Goal: Task Accomplishment & Management: Manage account settings

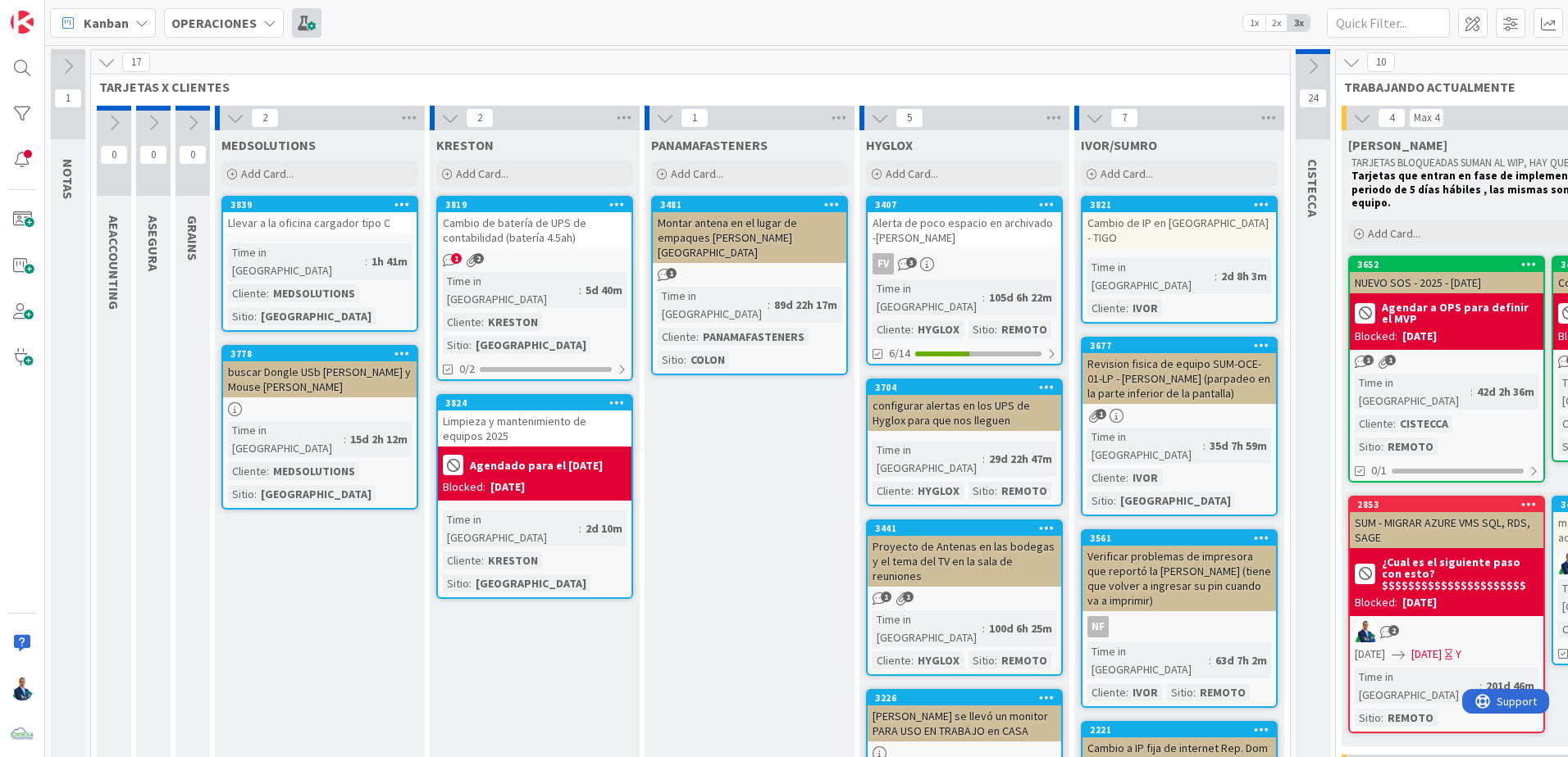
click at [303, 24] on span at bounding box center [306, 23] width 30 height 30
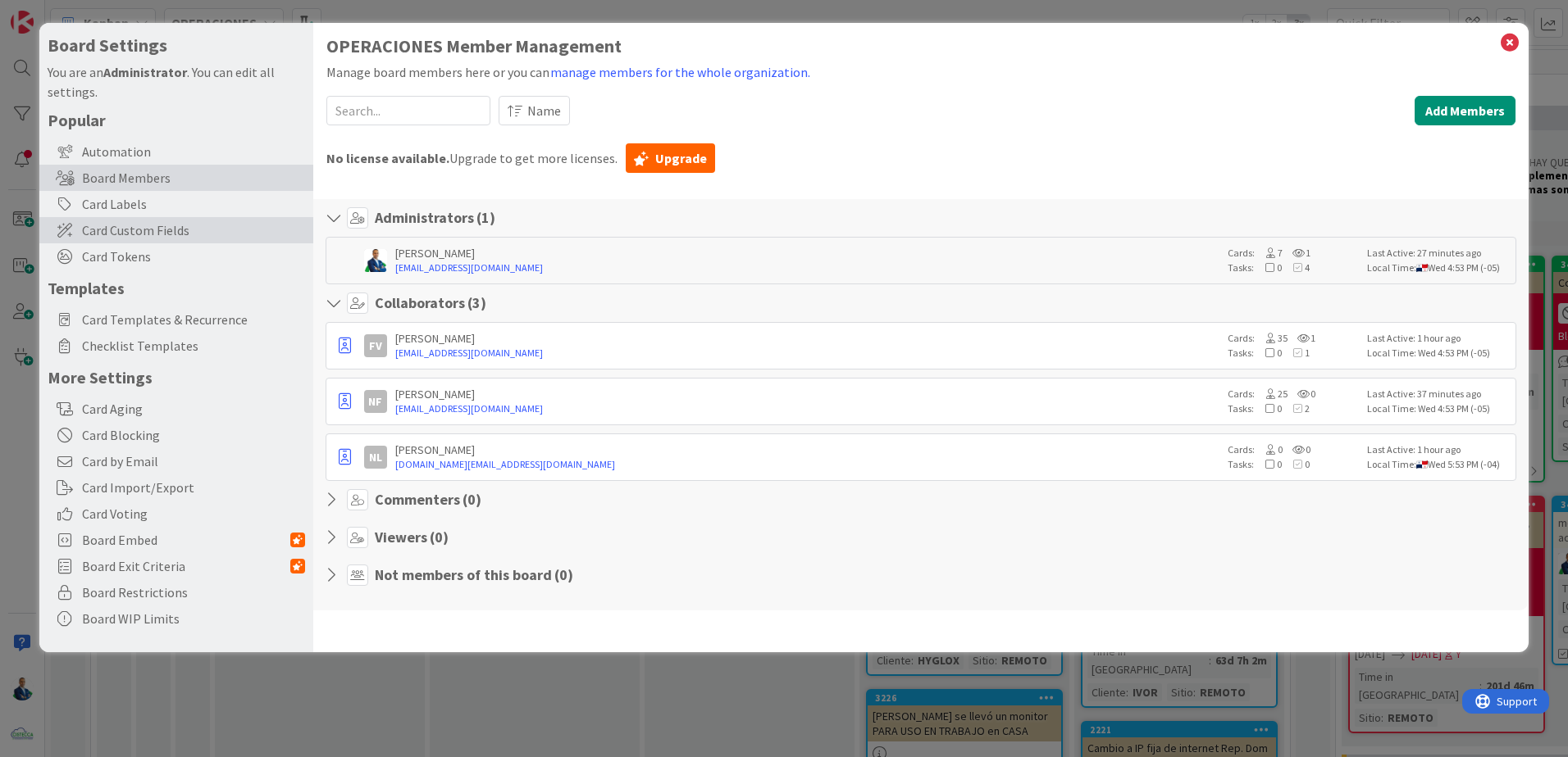
click at [163, 232] on span "Card Custom Fields" at bounding box center [194, 230] width 223 height 20
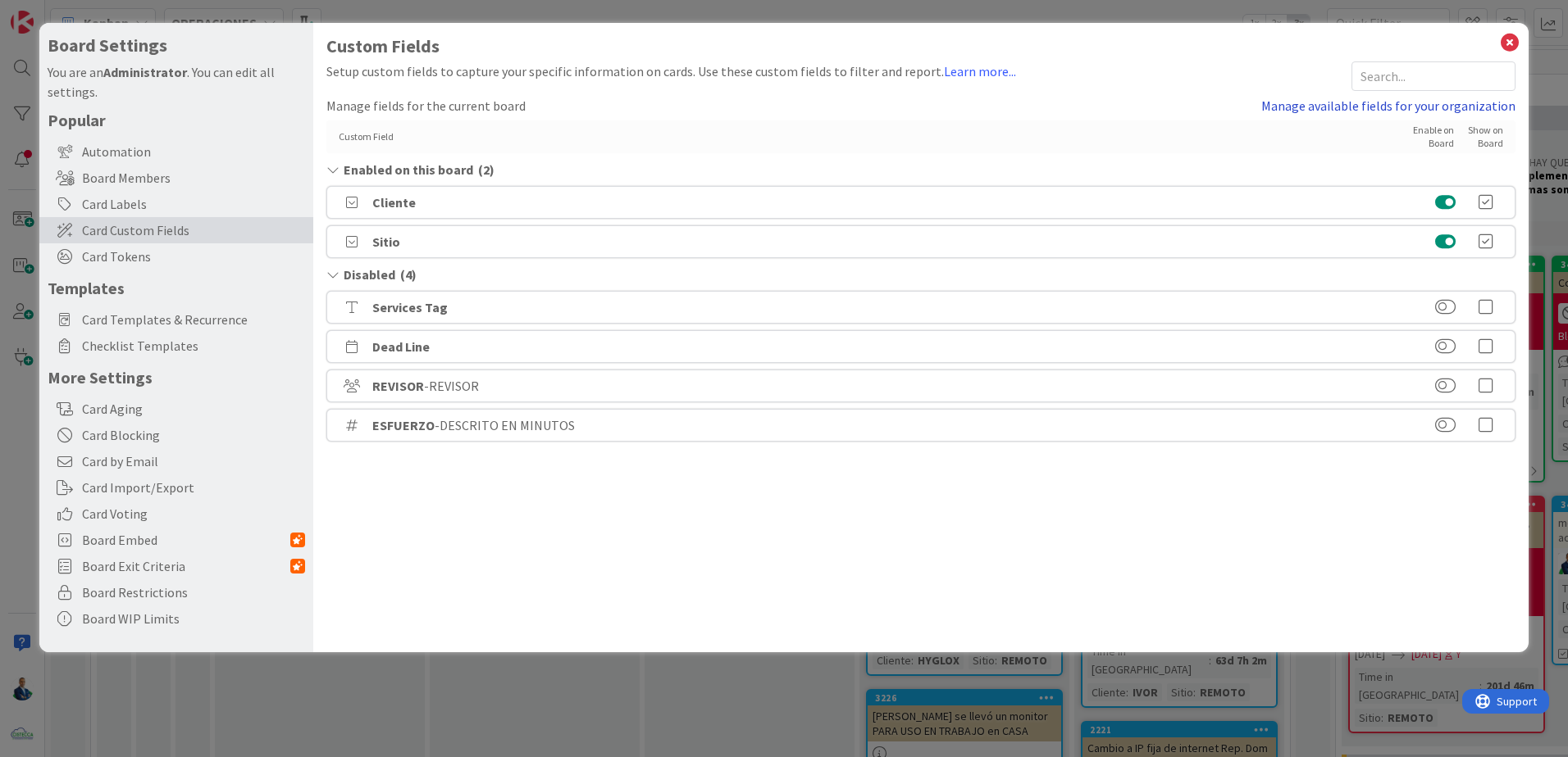
click at [1403, 110] on link "Manage available fields for your organization" at bounding box center [1388, 106] width 255 height 20
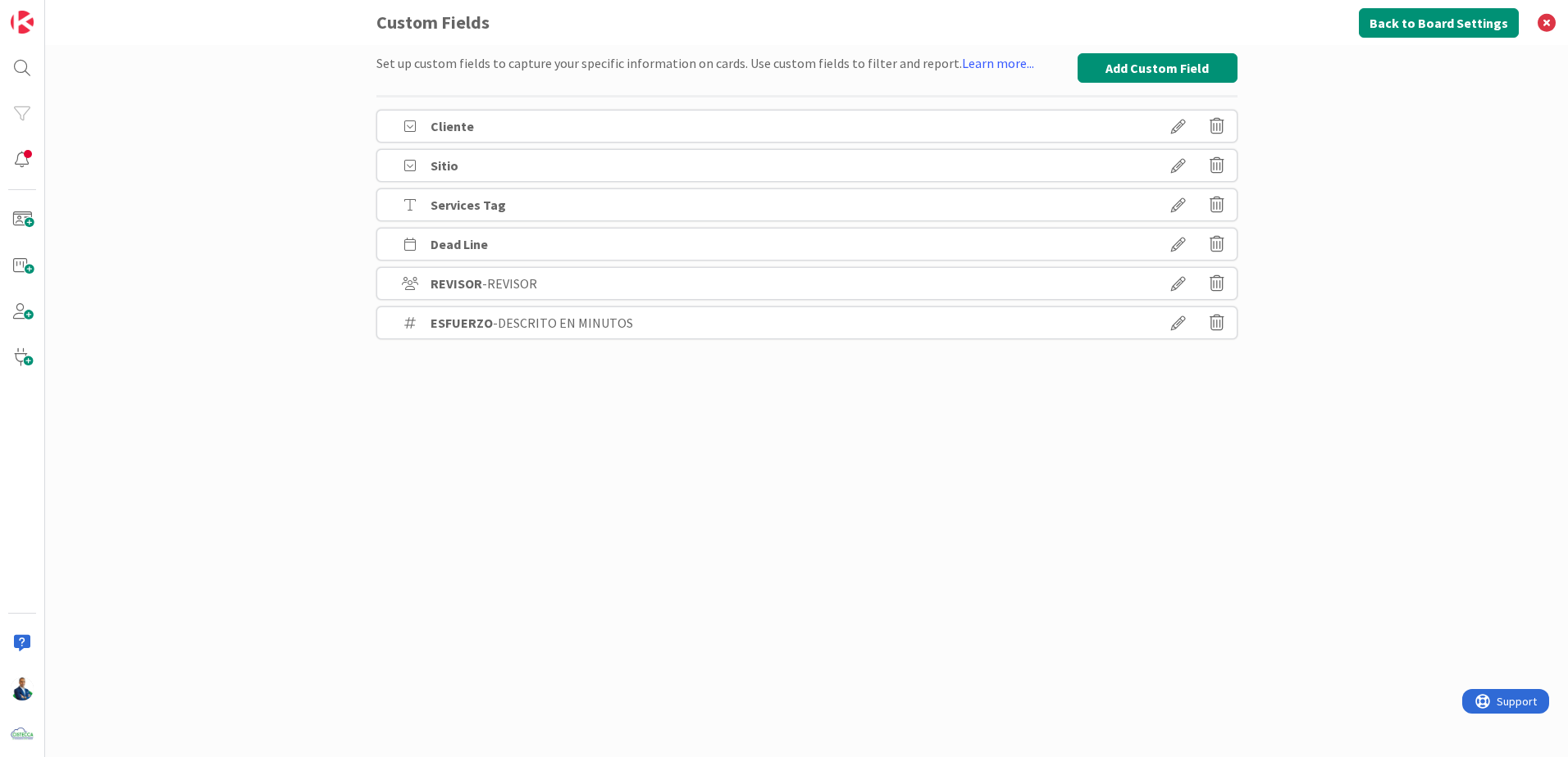
click at [1176, 131] on icon at bounding box center [1178, 126] width 46 height 28
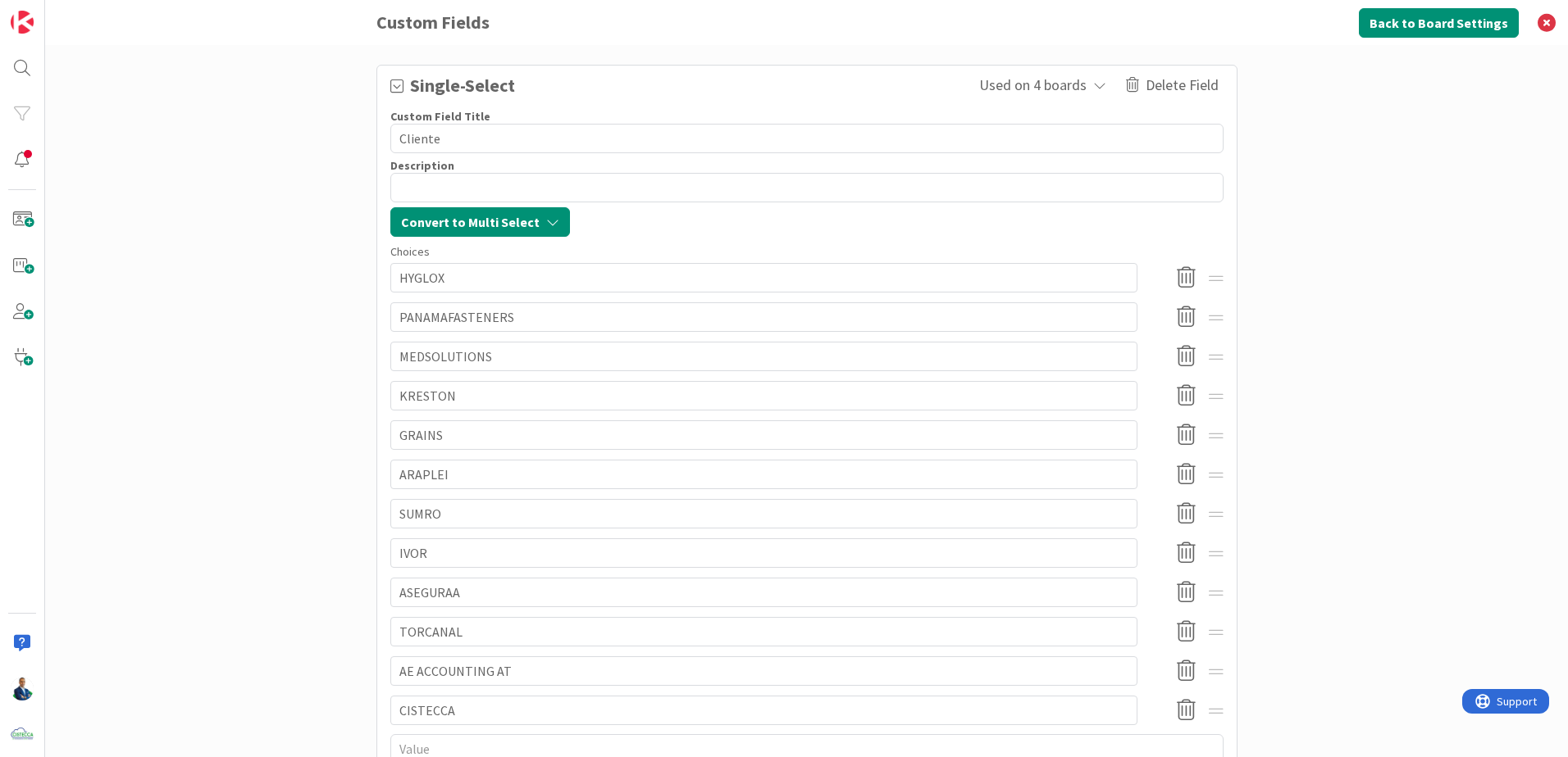
scroll to position [187, 0]
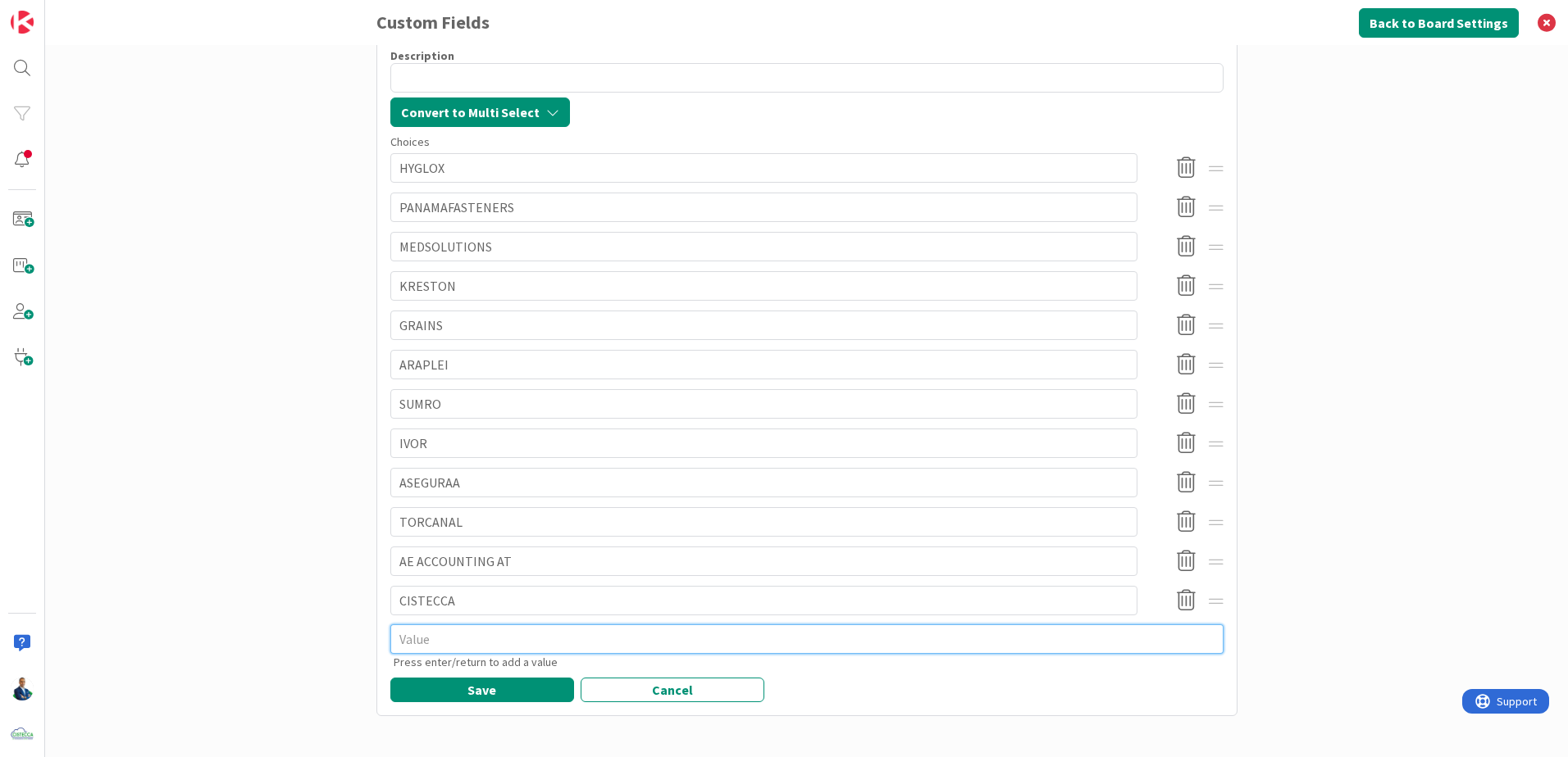
click at [472, 645] on textarea at bounding box center [807, 639] width 833 height 30
type textarea "x"
type textarea "T"
type textarea "x"
type textarea "TO"
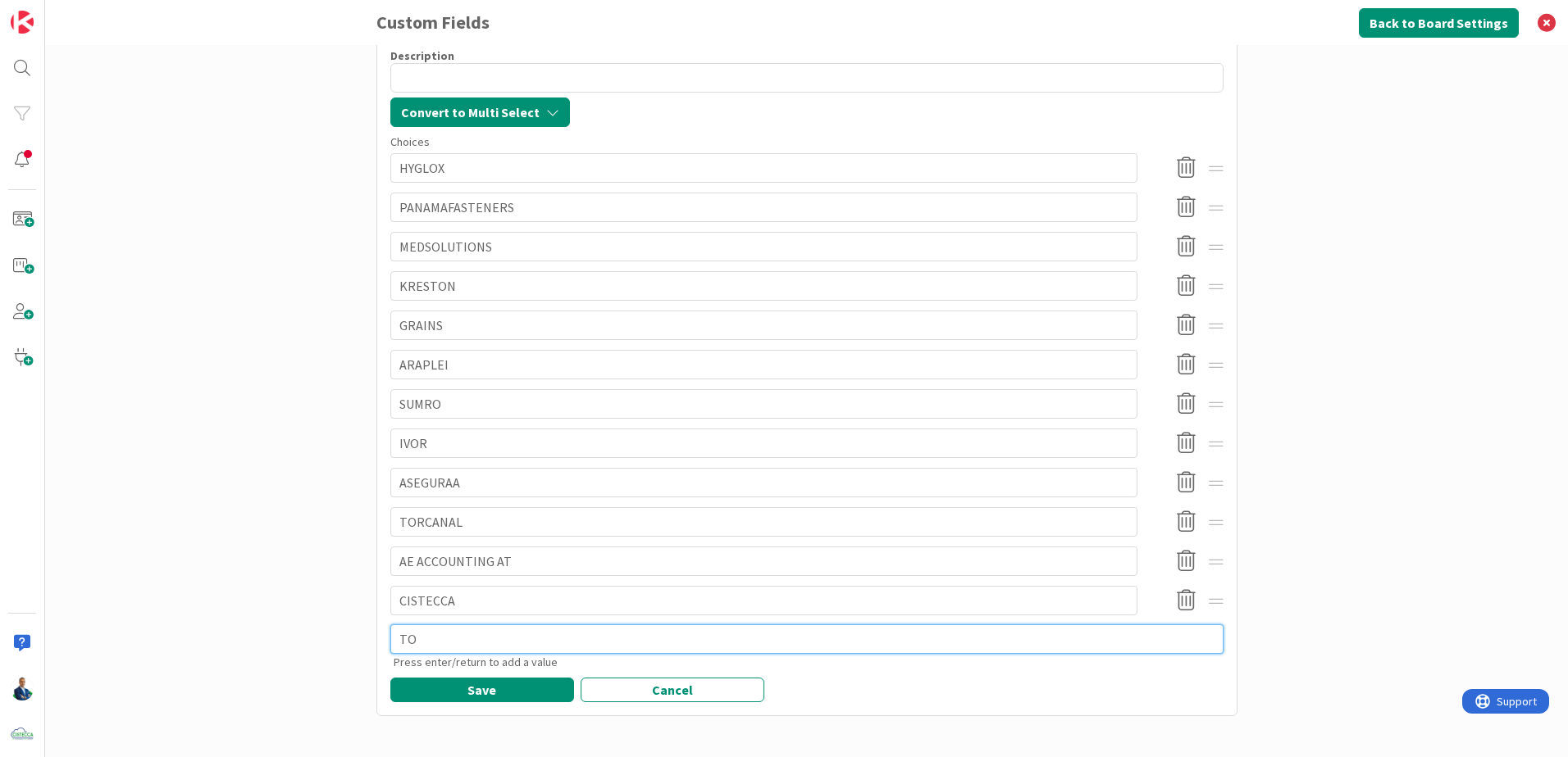
type textarea "x"
type textarea "TOD"
type textarea "x"
type textarea "TODO"
type textarea "x"
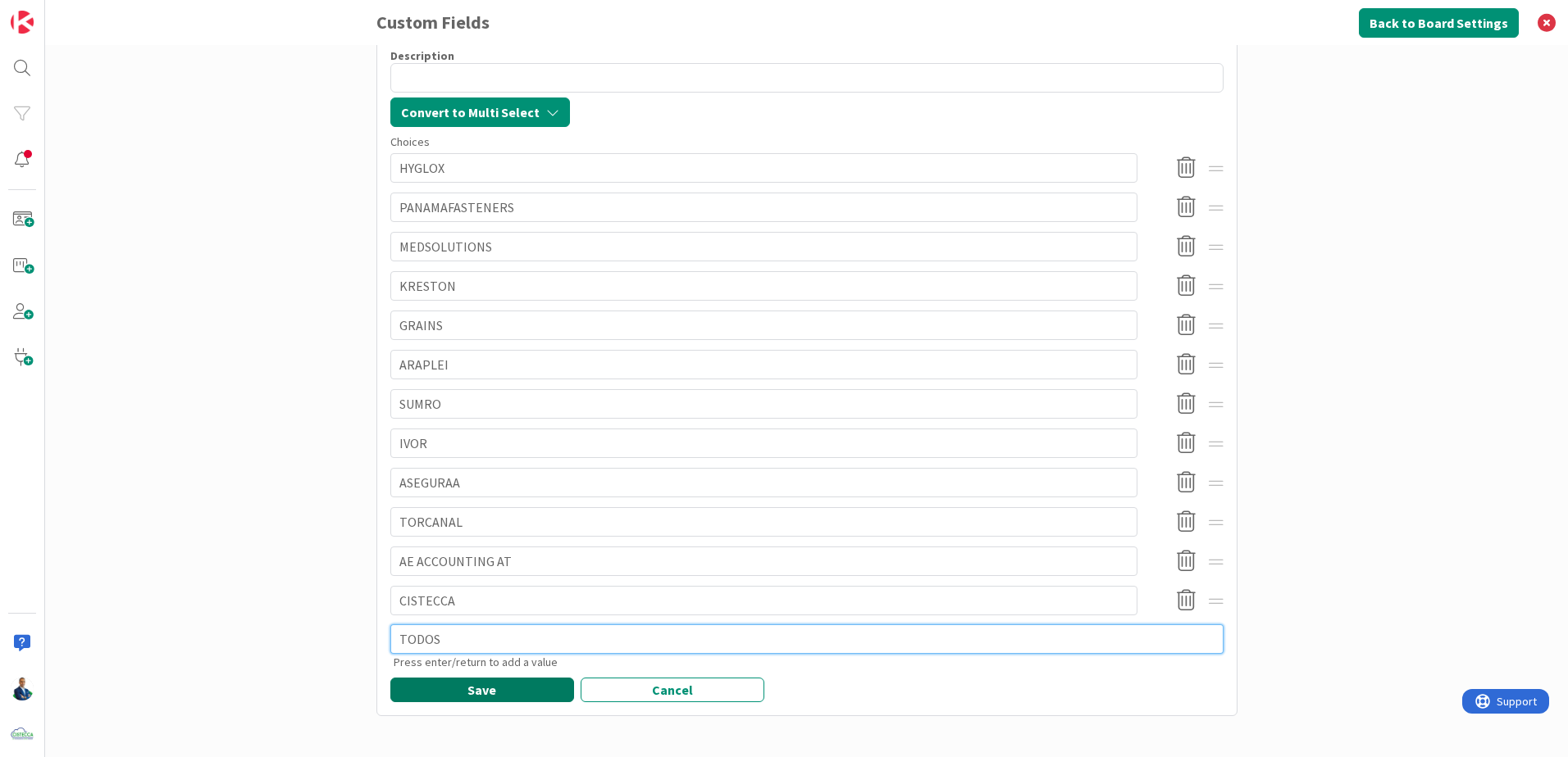
type textarea "TODOS"
click at [476, 694] on button "Save" at bounding box center [482, 690] width 184 height 24
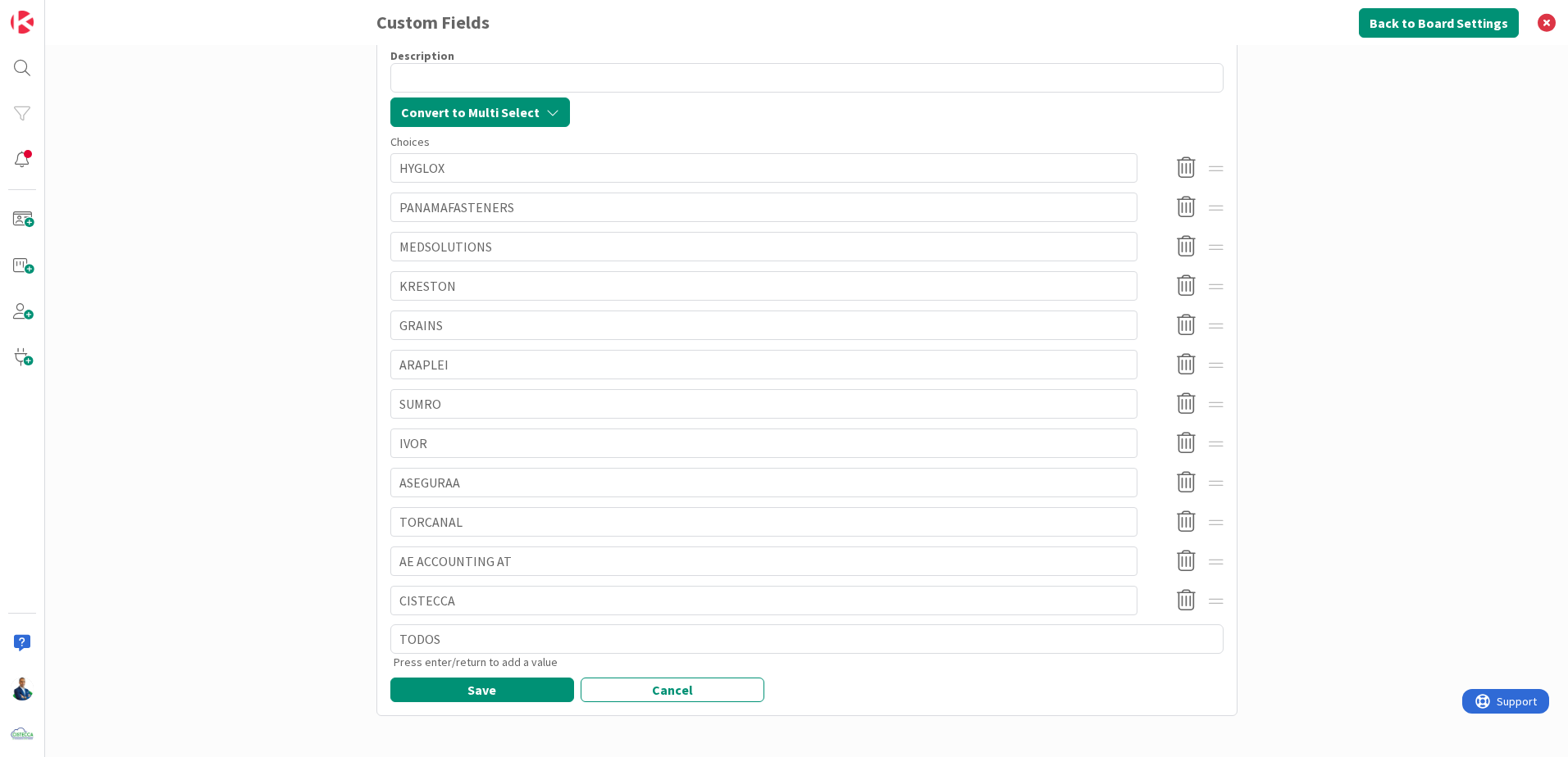
scroll to position [0, 0]
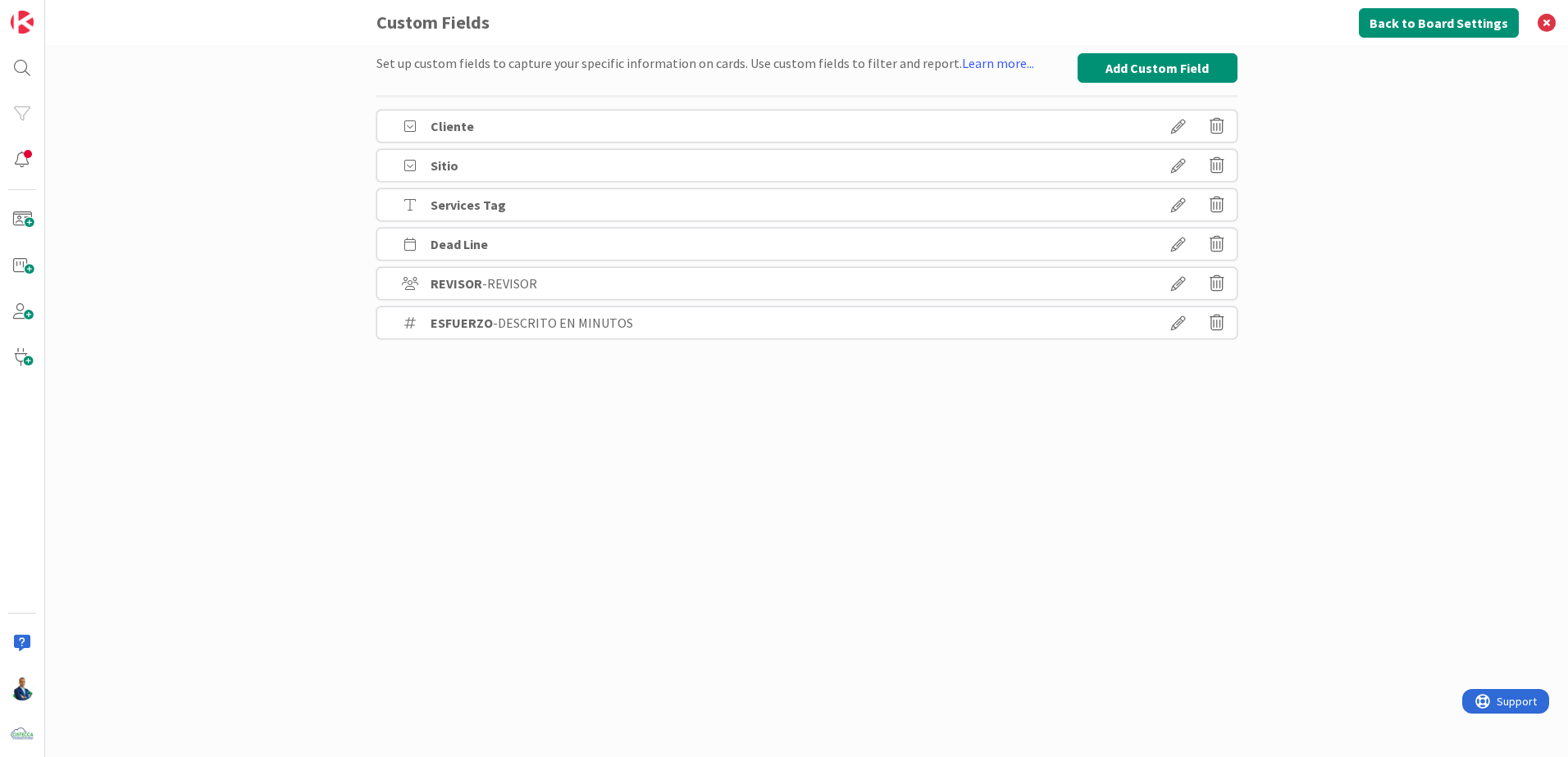
click at [1176, 133] on icon at bounding box center [1178, 126] width 46 height 28
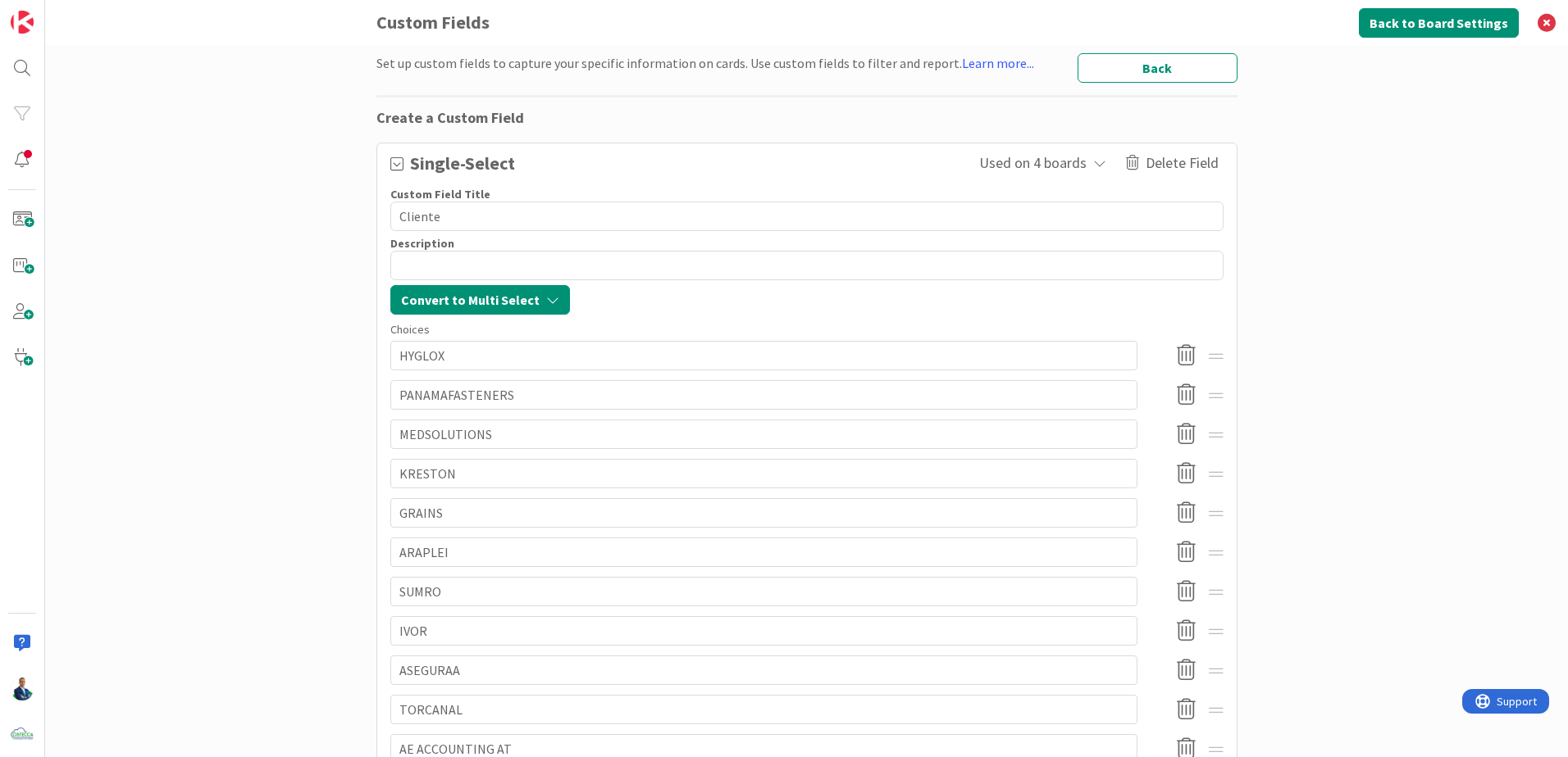
scroll to position [227, 0]
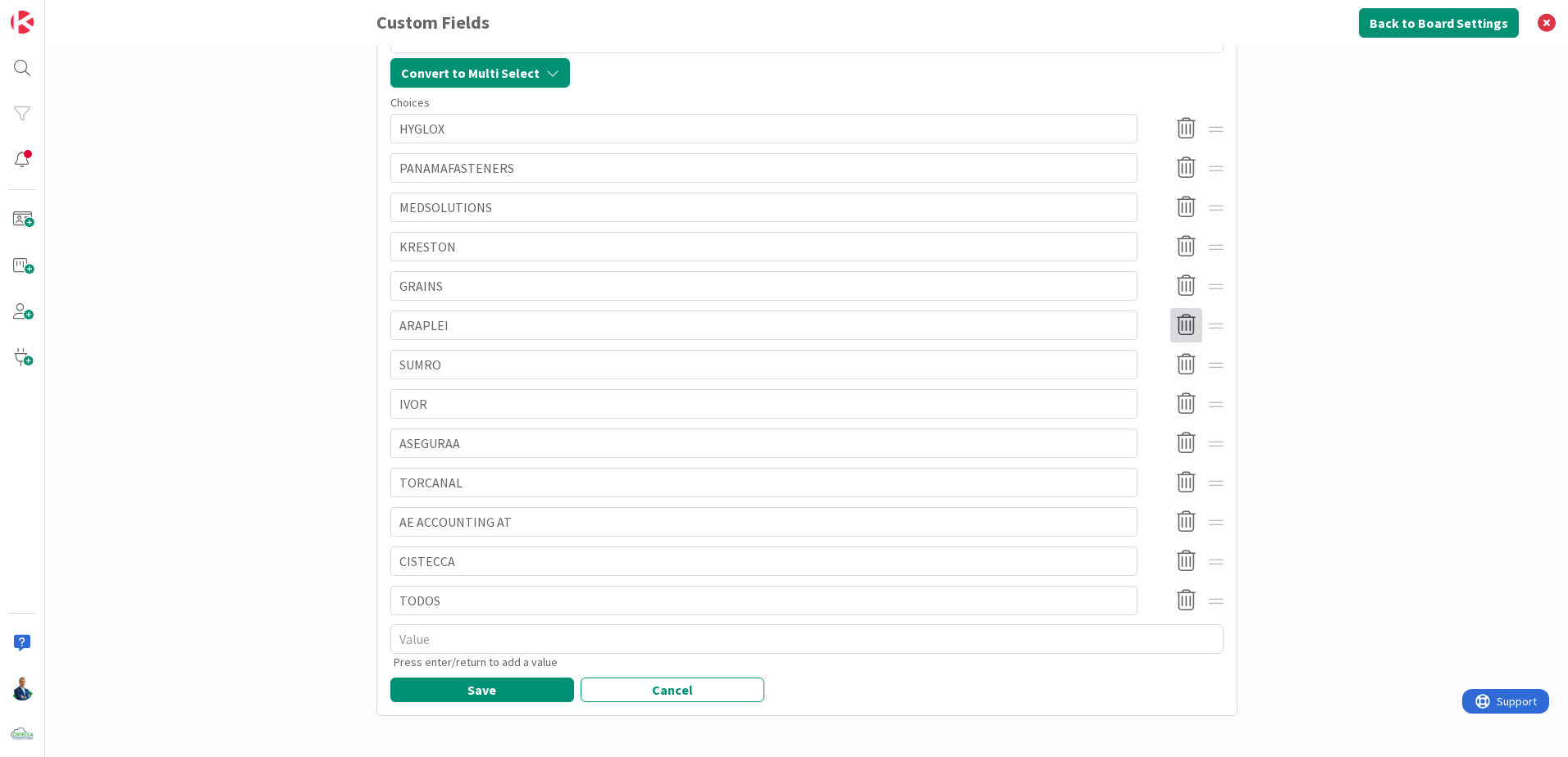
click at [1181, 328] on icon at bounding box center [1186, 325] width 32 height 34
click at [1030, 416] on button "Delete" at bounding box center [1038, 409] width 62 height 30
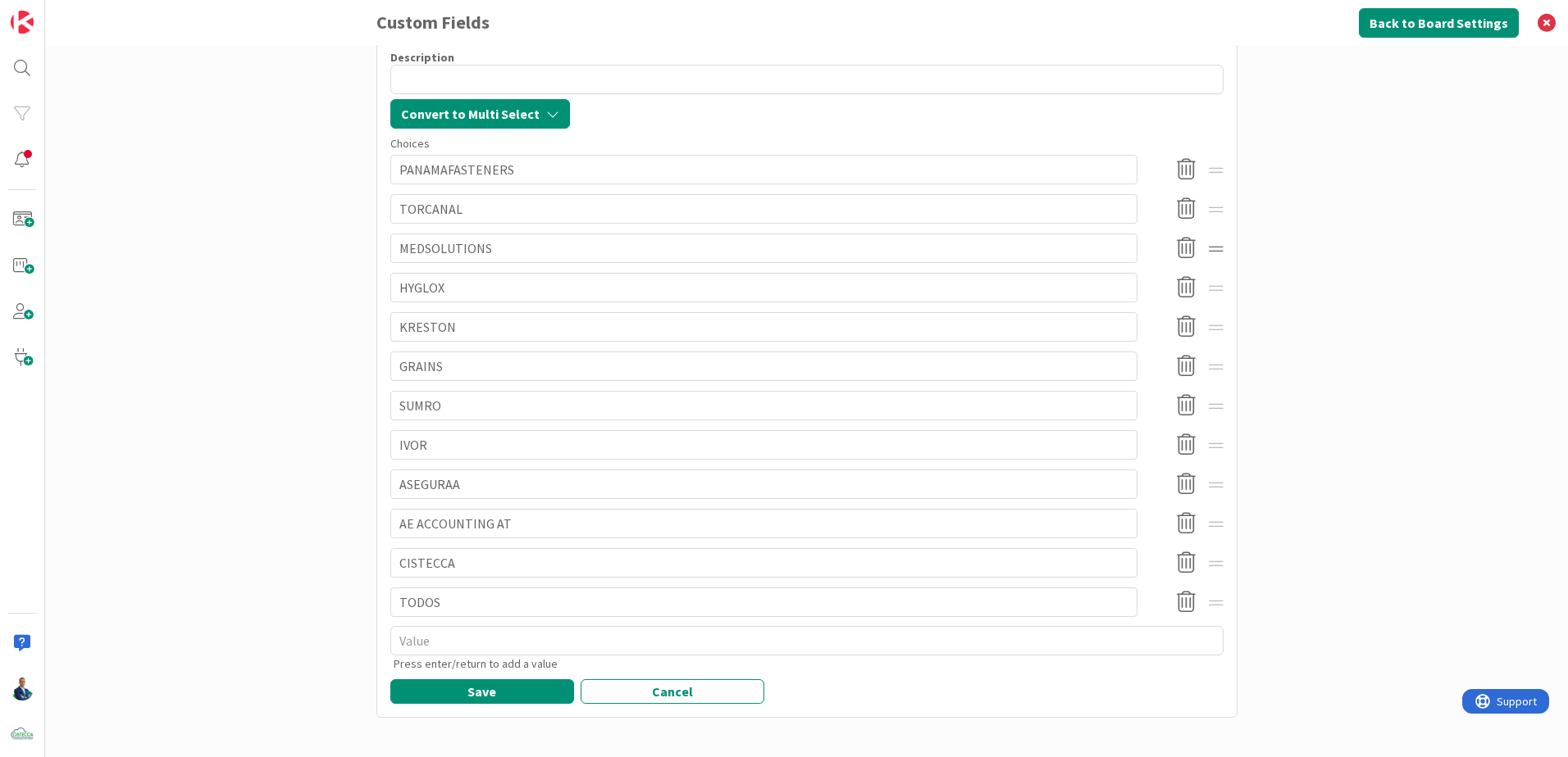
scroll to position [187, 0]
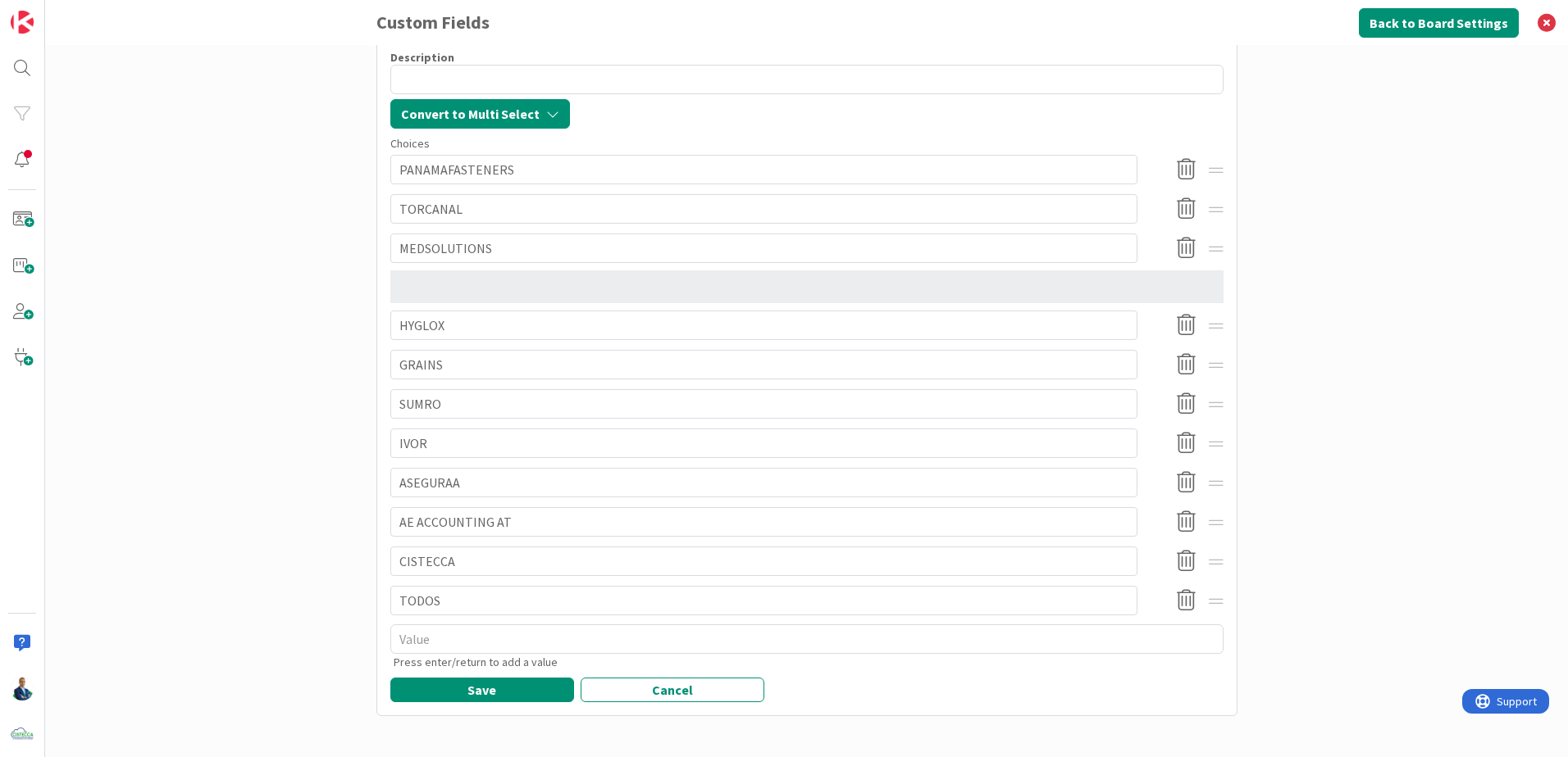
type textarea "x"
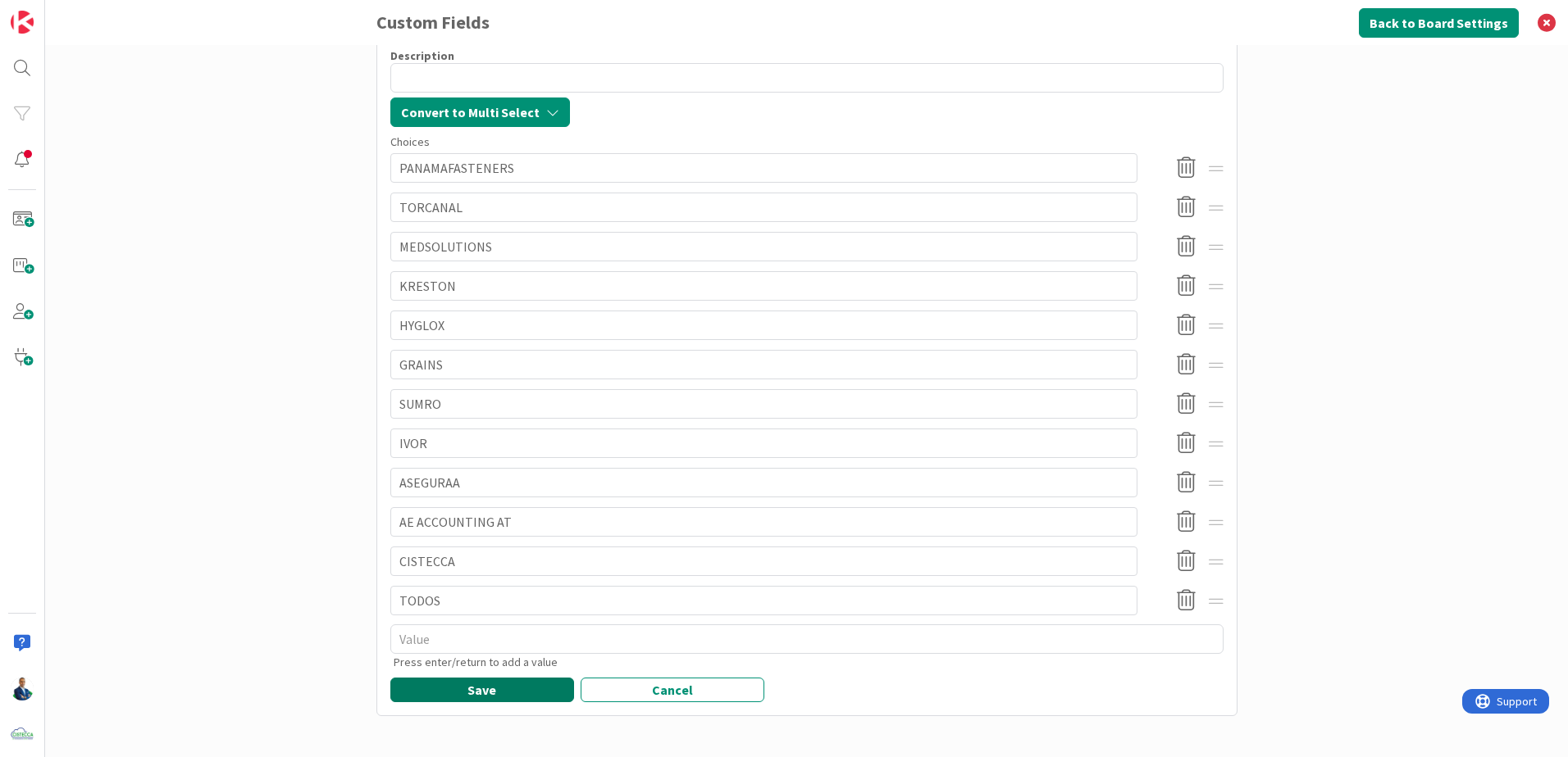
click at [492, 684] on button "Save" at bounding box center [482, 690] width 184 height 24
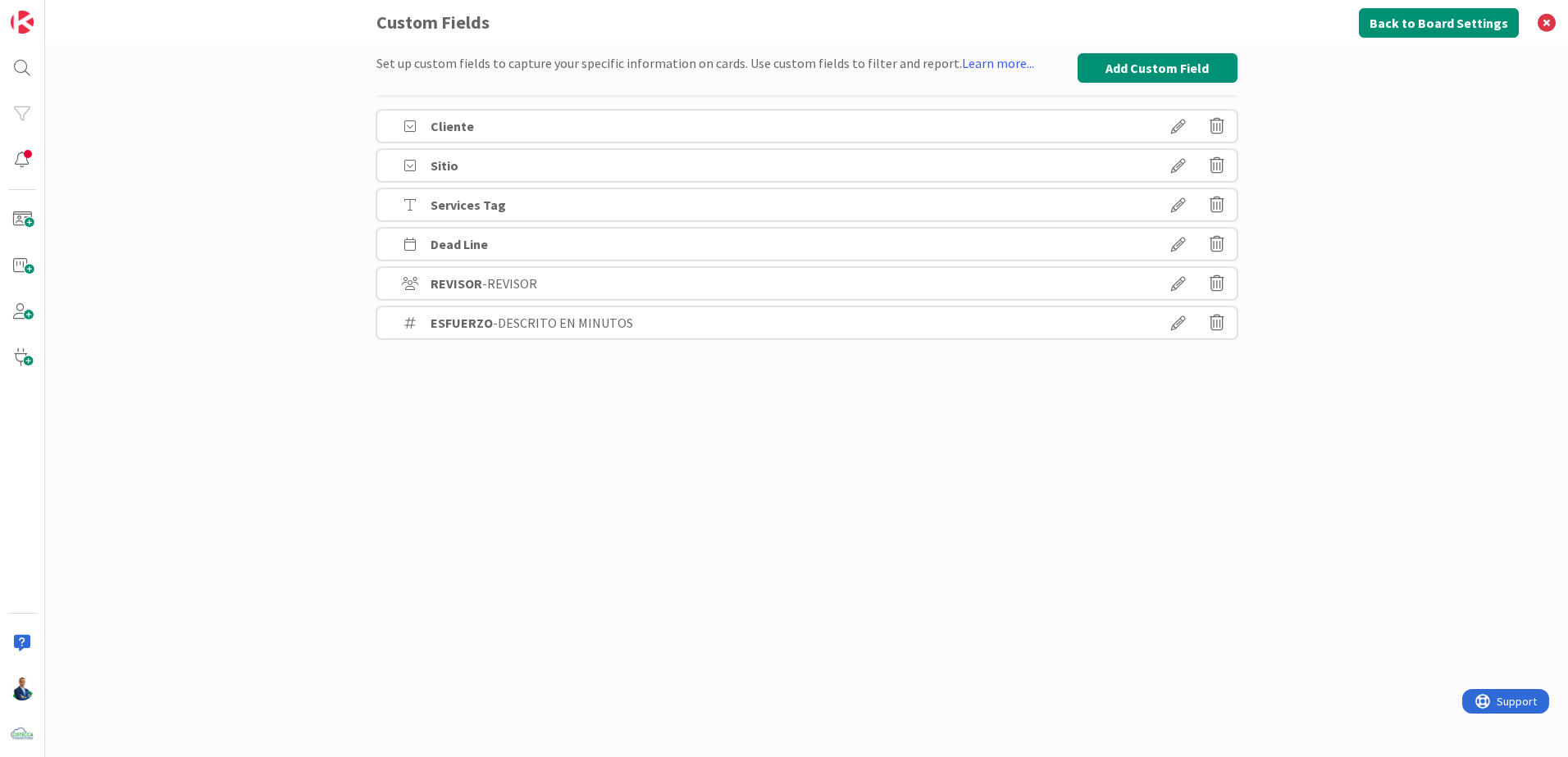
scroll to position [0, 0]
click at [1554, 21] on icon at bounding box center [1546, 23] width 43 height 45
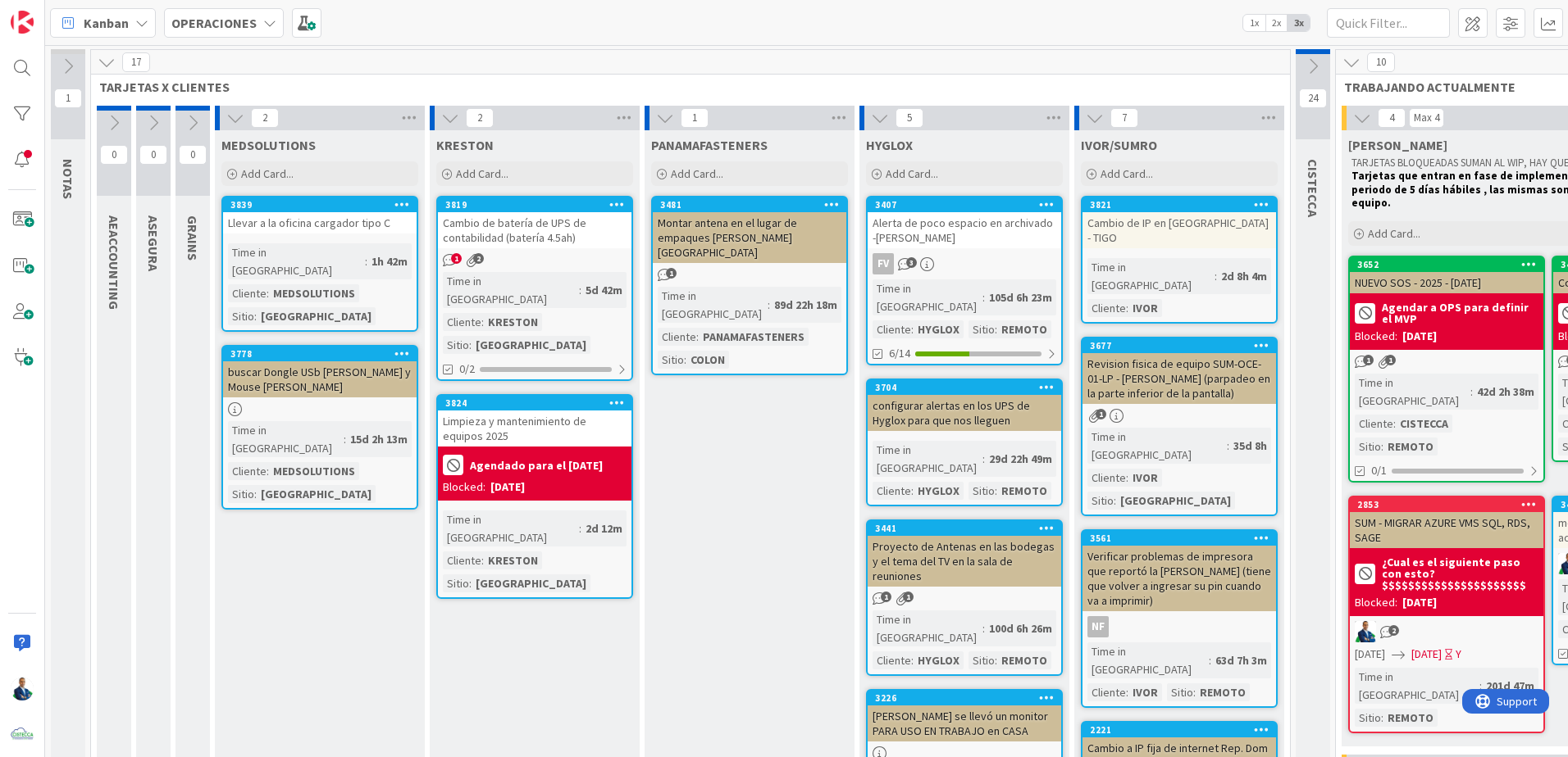
click at [741, 246] on div "Montar antena en el lugar de empaques [PERSON_NAME][GEOGRAPHIC_DATA]" at bounding box center [750, 237] width 194 height 51
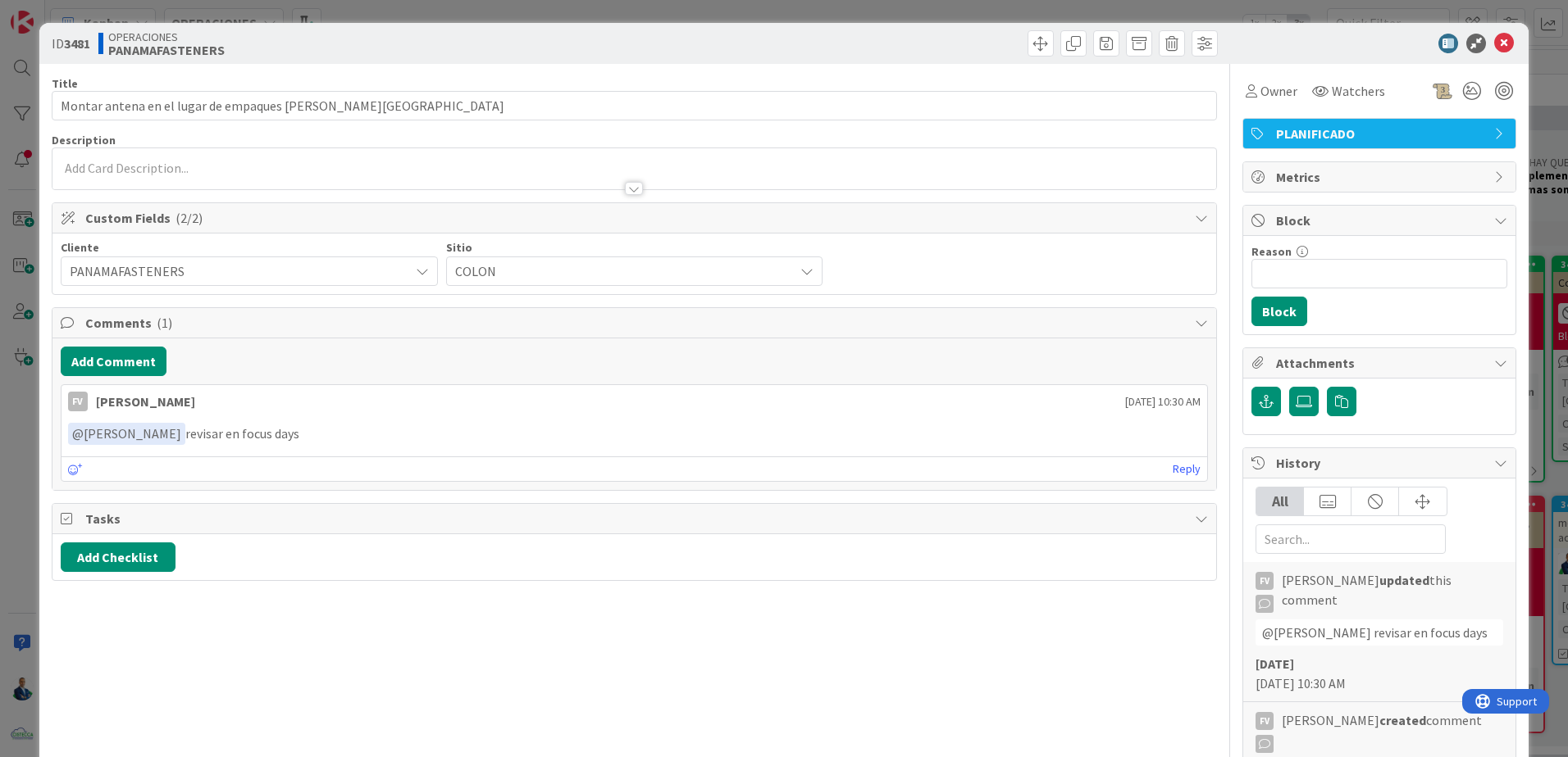
click at [216, 274] on span "PANAMAFASTENERS" at bounding box center [236, 271] width 332 height 23
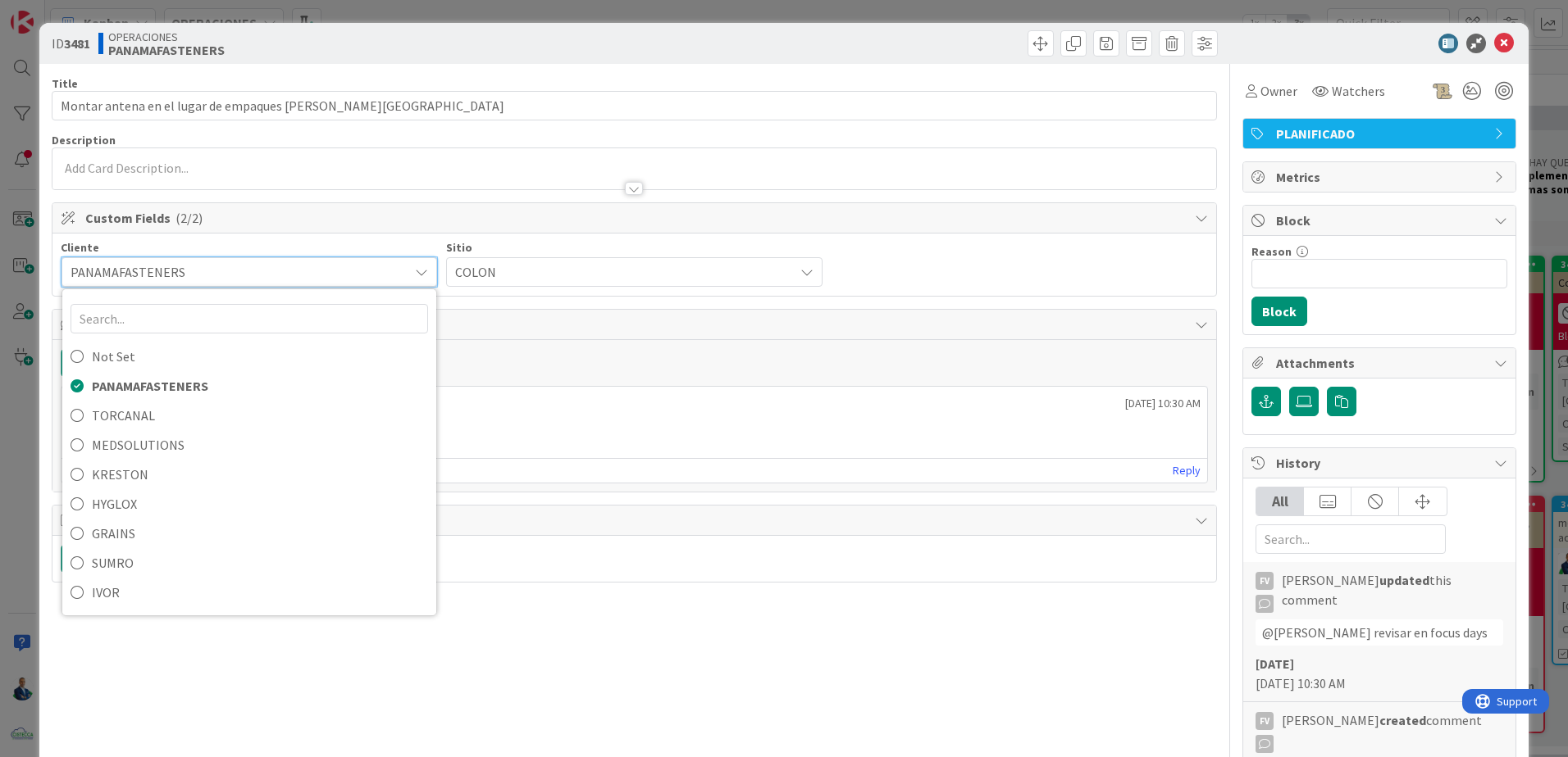
click at [1544, 103] on div "ID 3481 OPERACIONES PANAMAFASTENERS Title 46 / 128 Montar antena en el lugar de…" at bounding box center [784, 378] width 1568 height 757
